Goal: Task Accomplishment & Management: Use online tool/utility

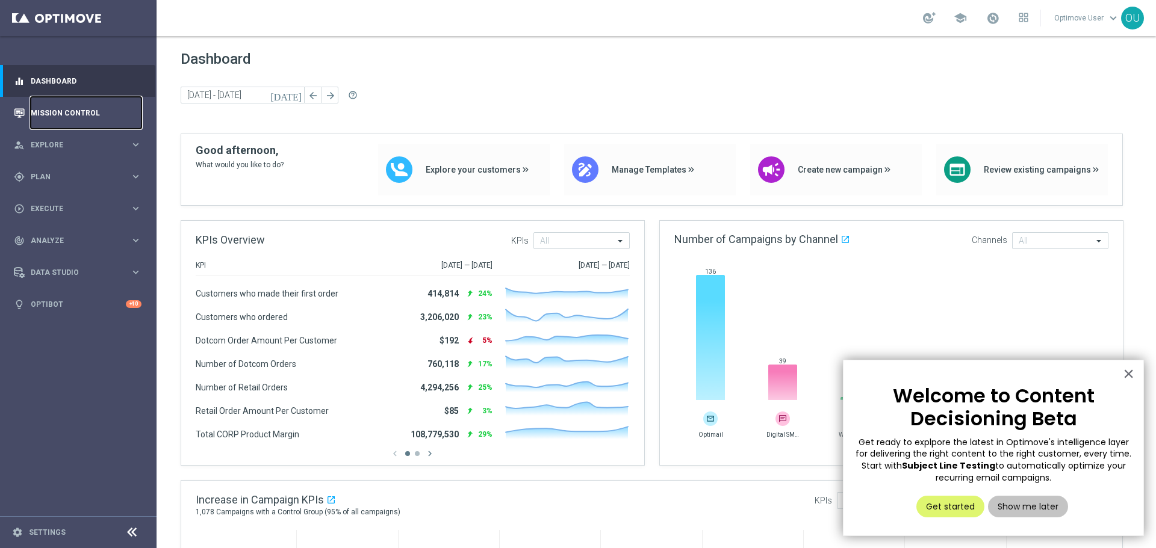
click at [46, 108] on link "Mission Control" at bounding box center [86, 113] width 111 height 32
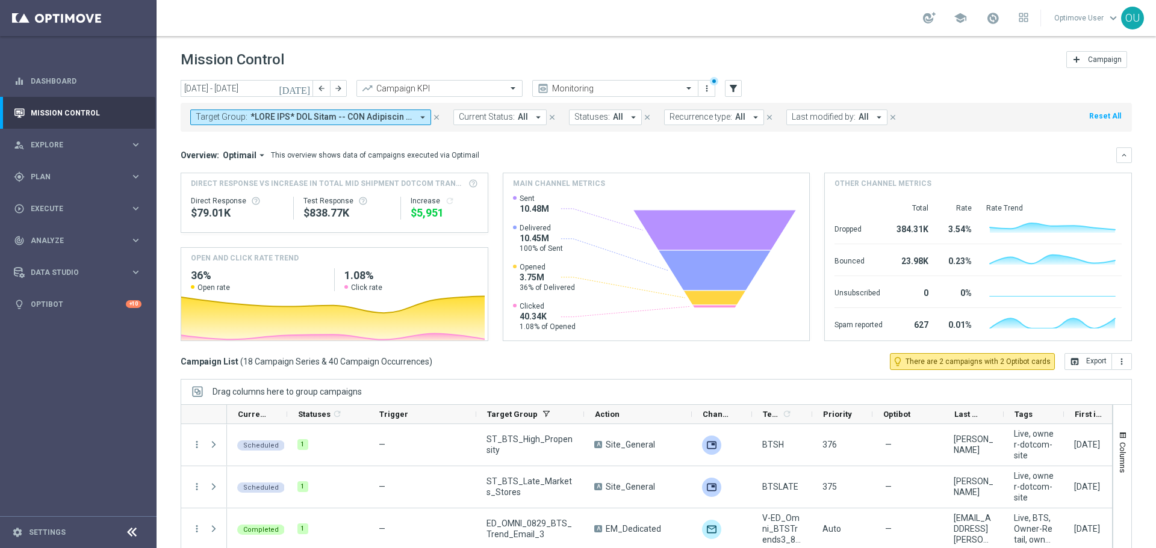
click at [303, 84] on icon "[DATE]" at bounding box center [295, 88] width 33 height 11
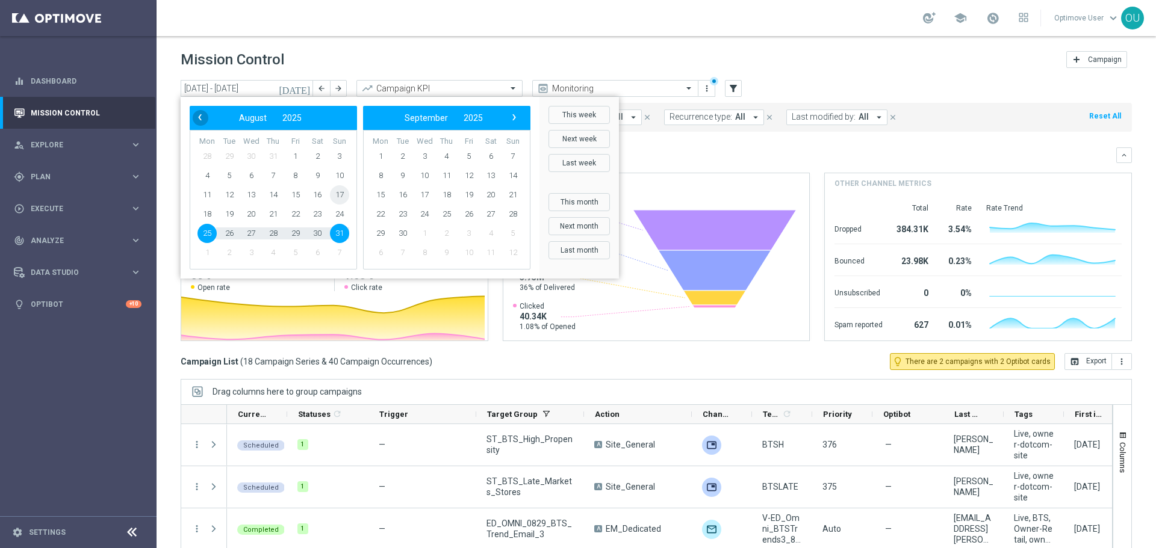
click at [205, 119] on span "‹" at bounding box center [200, 118] width 16 height 16
click at [345, 155] on span "1" at bounding box center [339, 156] width 19 height 19
click at [515, 114] on span "›" at bounding box center [514, 118] width 16 height 16
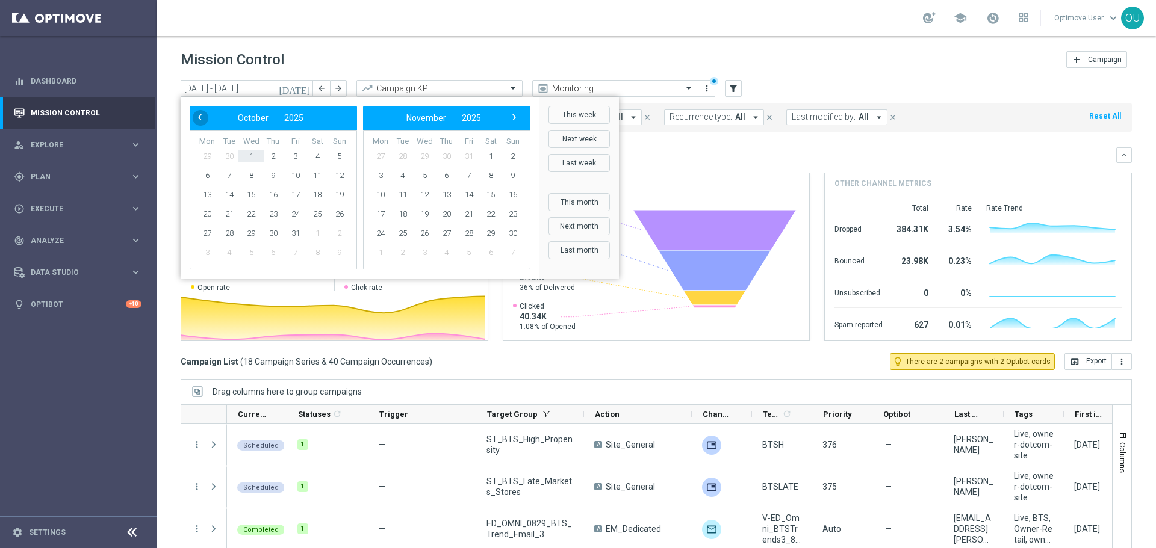
click at [203, 118] on span "‹" at bounding box center [200, 118] width 16 height 16
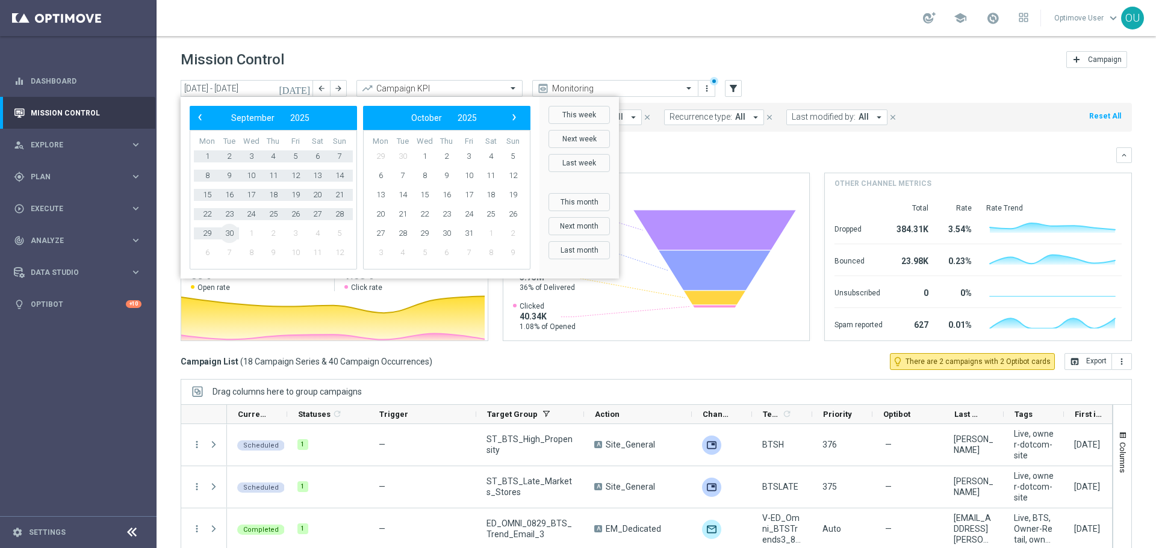
click at [232, 232] on span "30" at bounding box center [229, 233] width 19 height 19
type input "[DATE] - [DATE]"
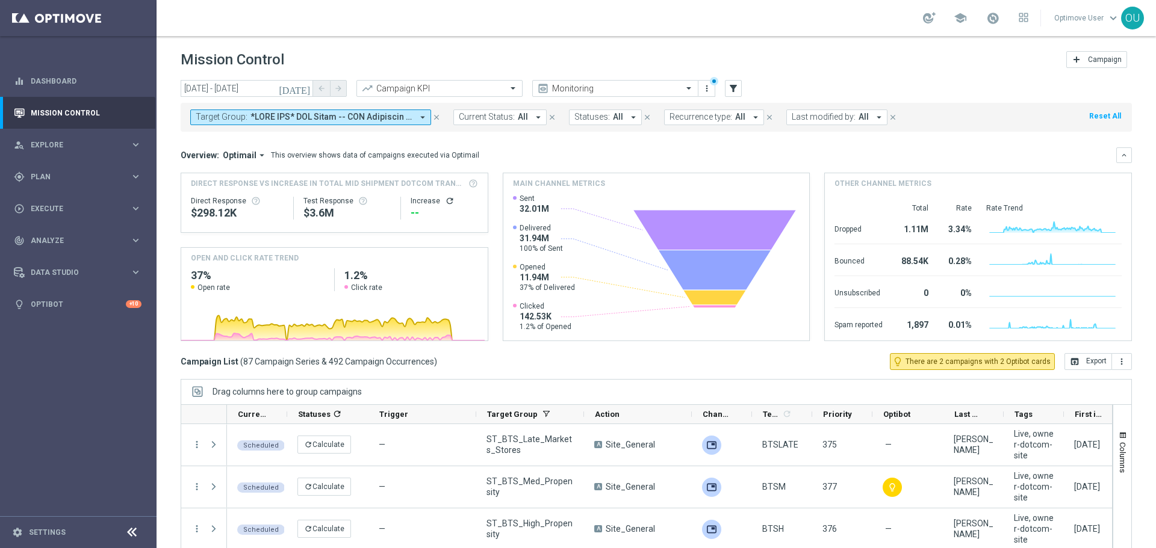
scroll to position [301, 0]
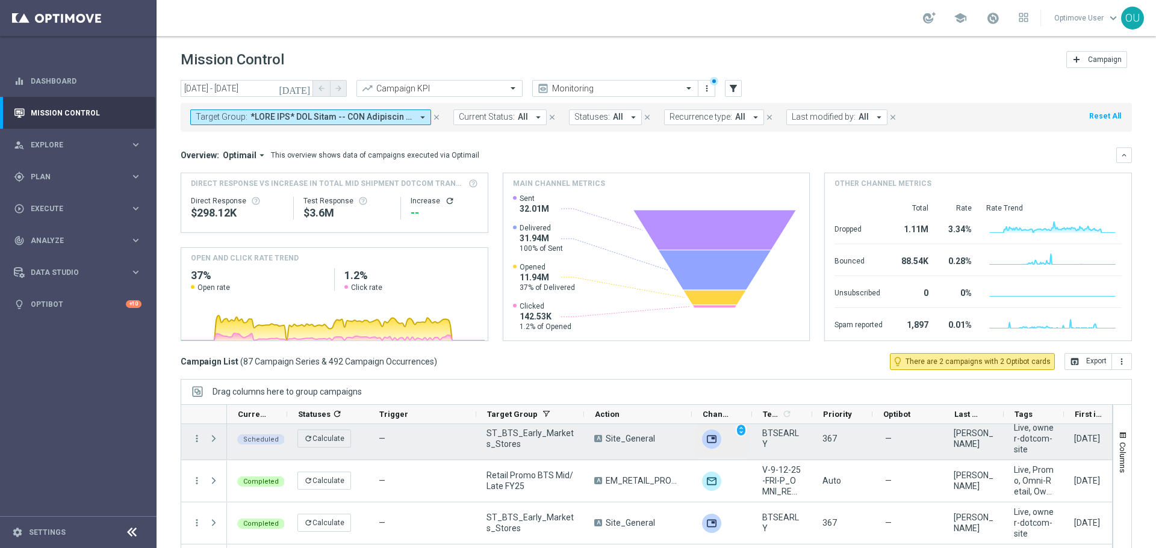
click at [713, 441] on img "Press SPACE to select this row." at bounding box center [711, 439] width 19 height 19
click at [737, 430] on span "unfold_more" at bounding box center [741, 430] width 8 height 8
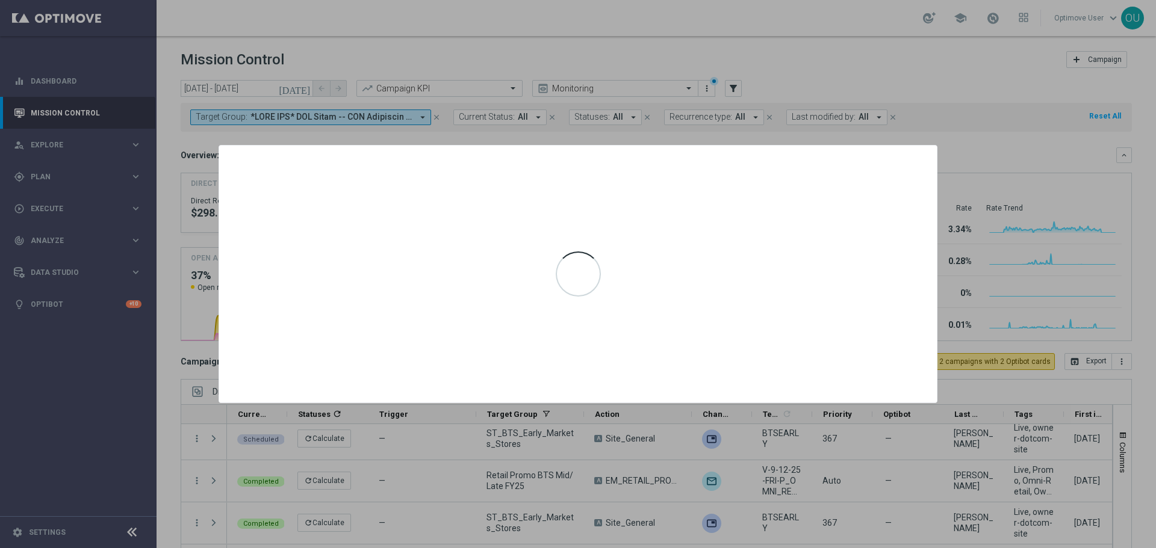
click at [958, 160] on div at bounding box center [578, 274] width 1156 height 548
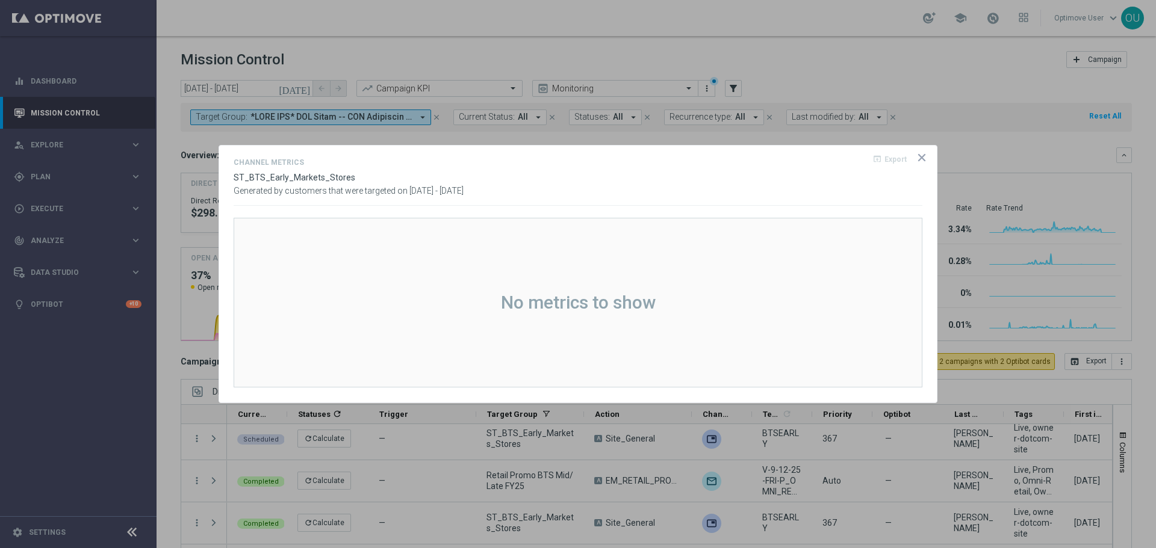
click at [922, 155] on icon "icon" at bounding box center [922, 158] width 12 height 12
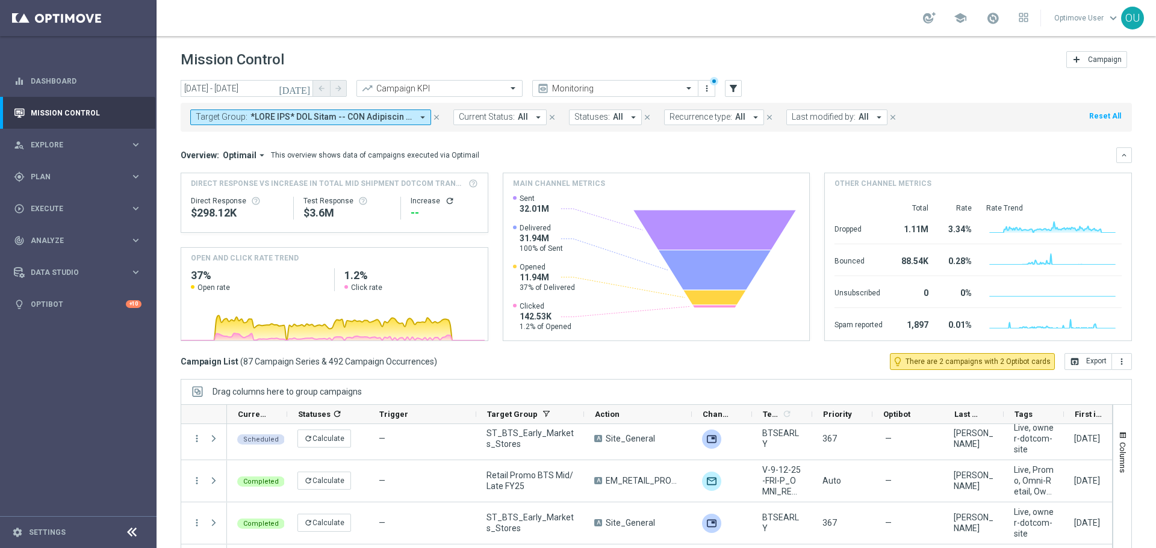
scroll to position [296, 0]
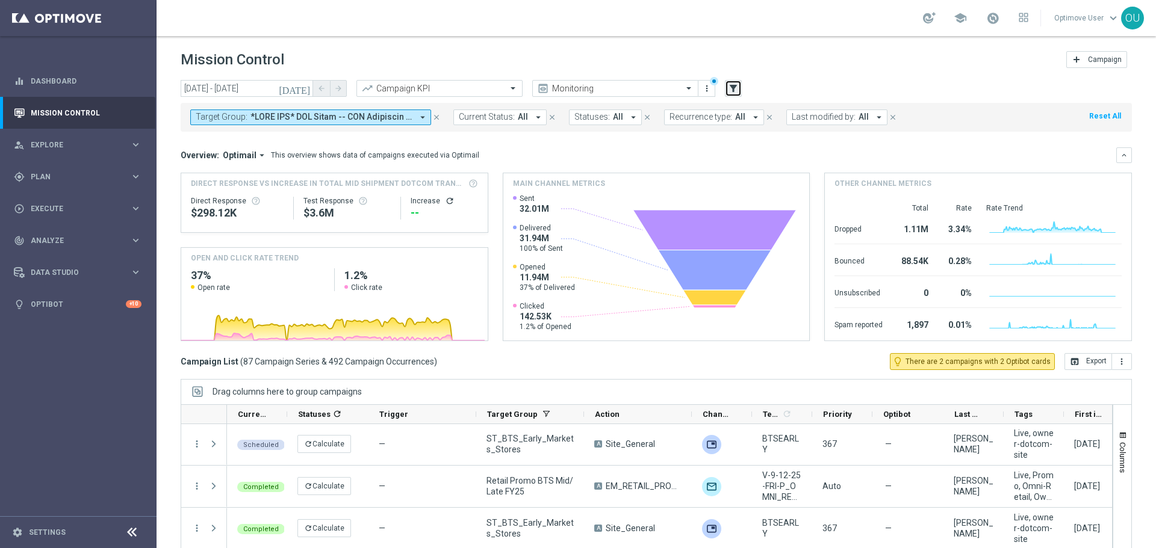
click at [734, 94] on button "filter_alt" at bounding box center [733, 88] width 17 height 17
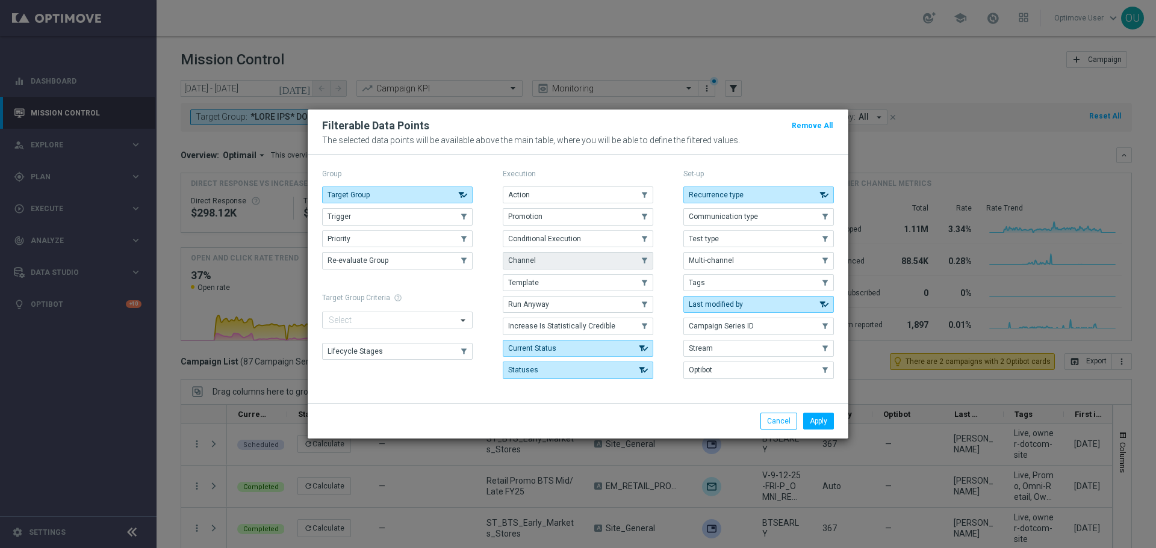
click at [554, 265] on button "Channel" at bounding box center [578, 260] width 150 height 17
click at [822, 419] on button "Apply" at bounding box center [818, 421] width 31 height 17
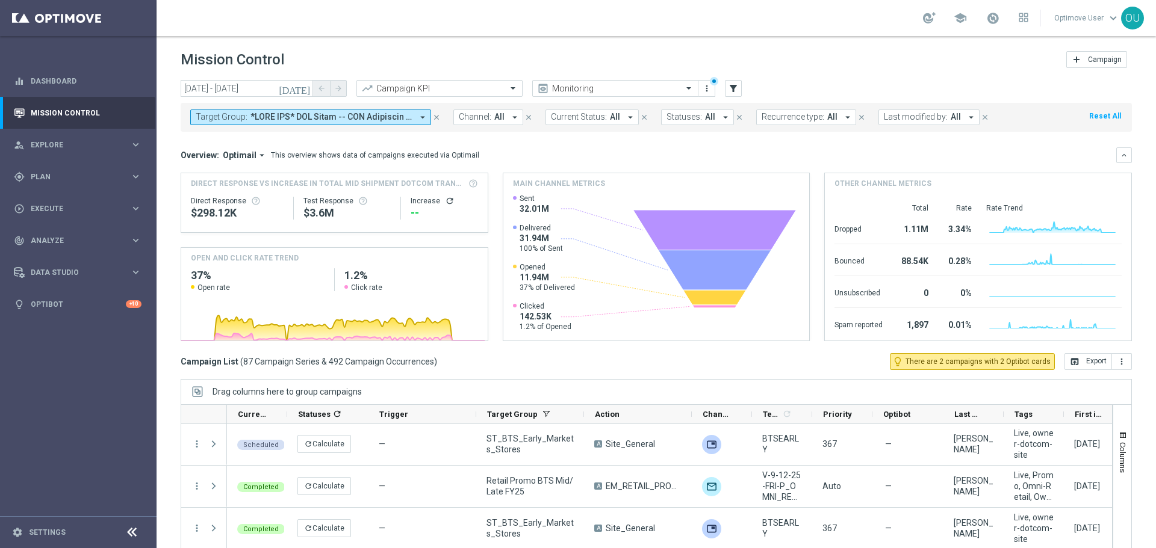
click at [1115, 164] on div "Overview: Optimail arrow_drop_down This overview shows data of campaigns execut…" at bounding box center [656, 244] width 951 height 194
click at [1120, 156] on icon "keyboard_arrow_down" at bounding box center [1124, 155] width 8 height 8
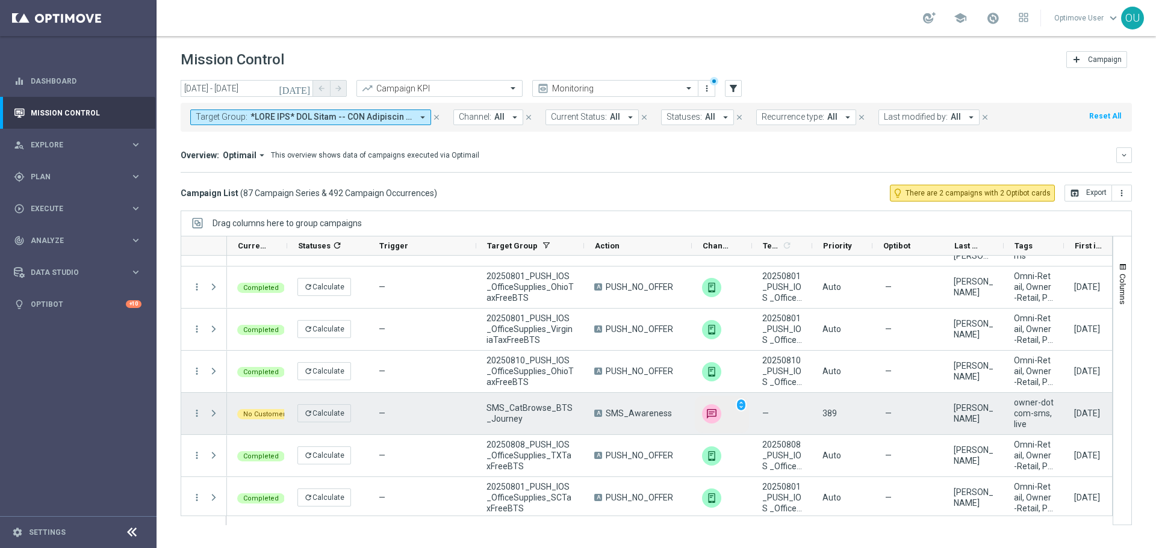
scroll to position [1961, 0]
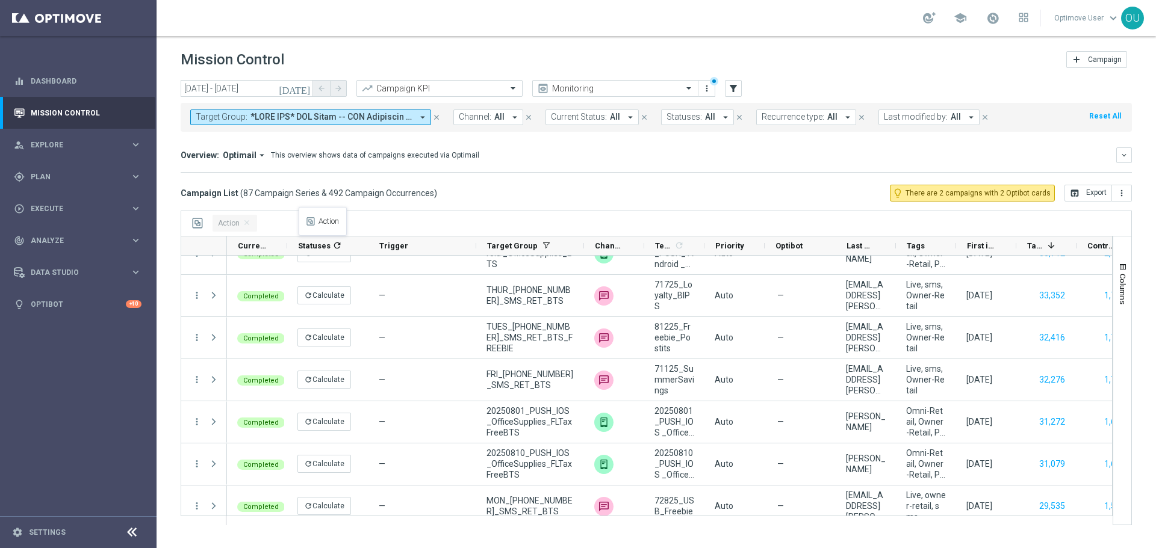
drag, startPoint x: 607, startPoint y: 246, endPoint x: 305, endPoint y: 214, distance: 304.4
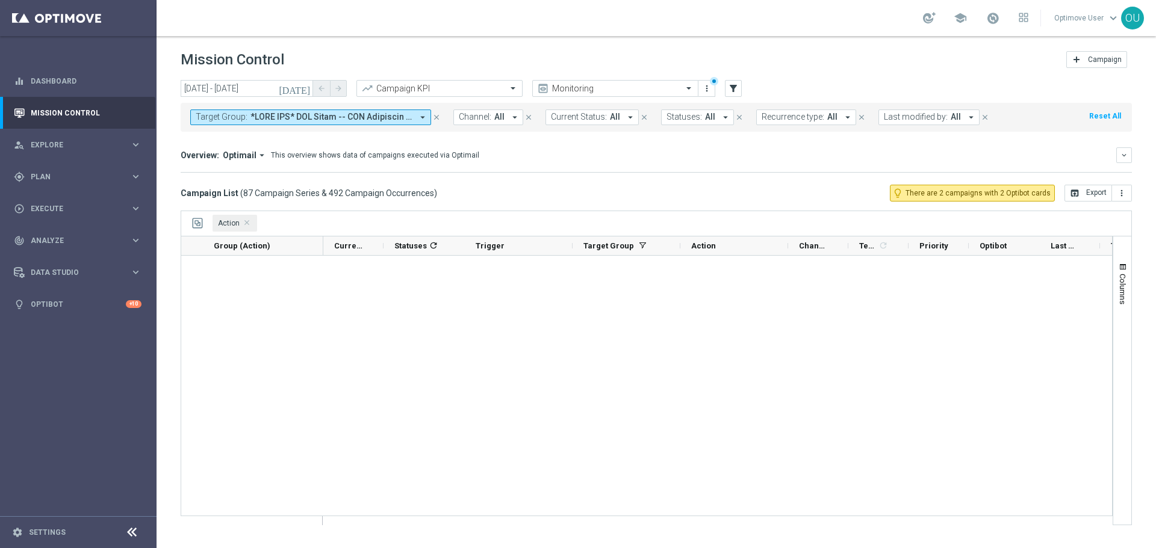
scroll to position [0, 0]
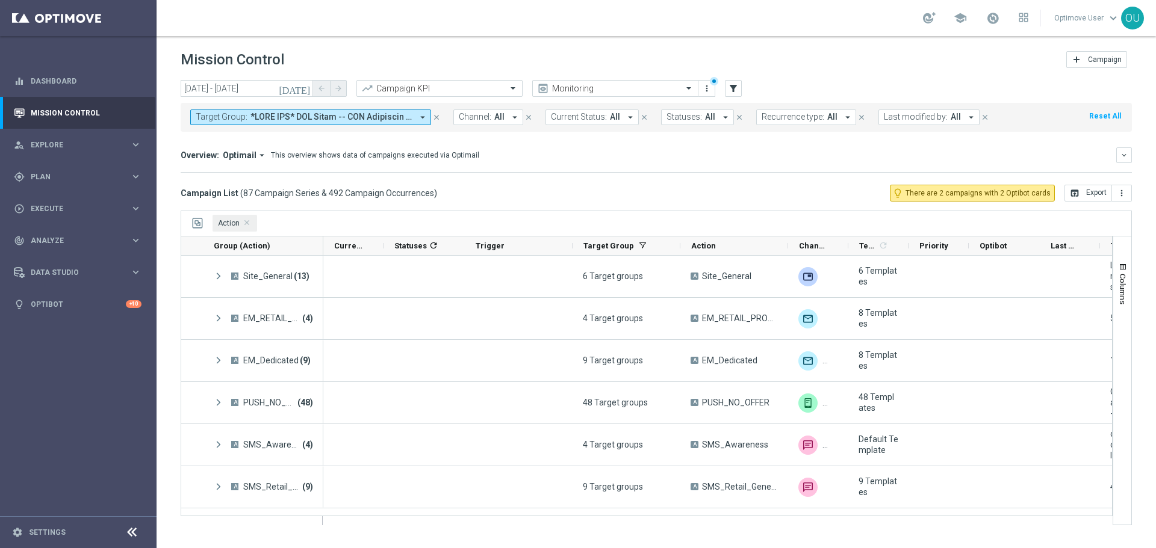
click at [323, 245] on div "Group (Action) 1" at bounding box center [252, 246] width 142 height 19
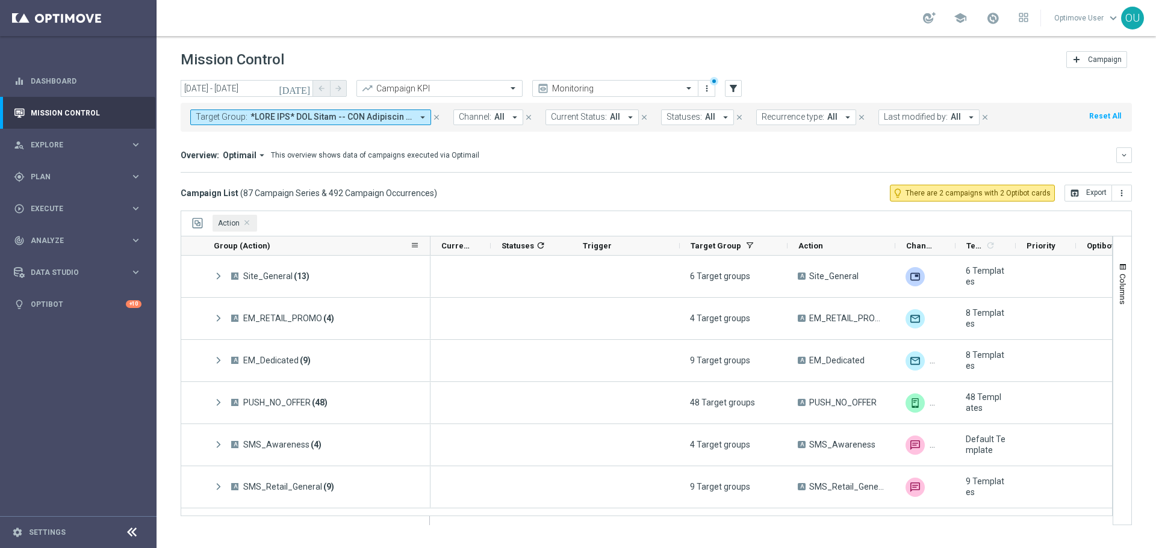
drag, startPoint x: 322, startPoint y: 245, endPoint x: 429, endPoint y: 250, distance: 107.3
click at [429, 250] on div at bounding box center [430, 246] width 5 height 19
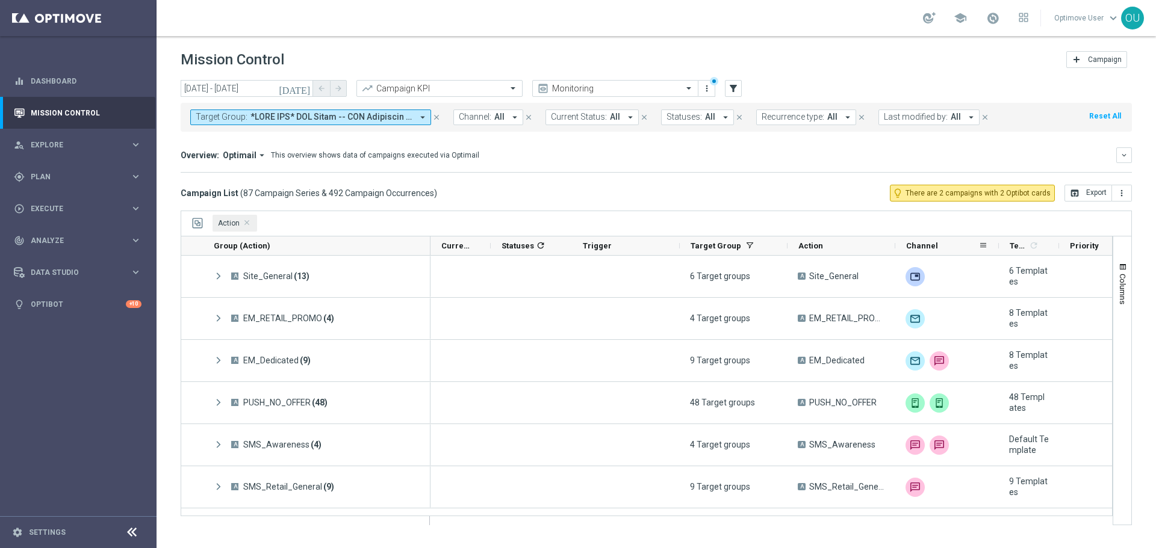
drag, startPoint x: 959, startPoint y: 244, endPoint x: 995, endPoint y: 246, distance: 36.1
click at [996, 246] on div at bounding box center [998, 246] width 5 height 19
drag, startPoint x: 246, startPoint y: 225, endPoint x: 267, endPoint y: 543, distance: 318.5
click at [246, 225] on span "Action Press DELETE to remove" at bounding box center [247, 223] width 6 height 6
